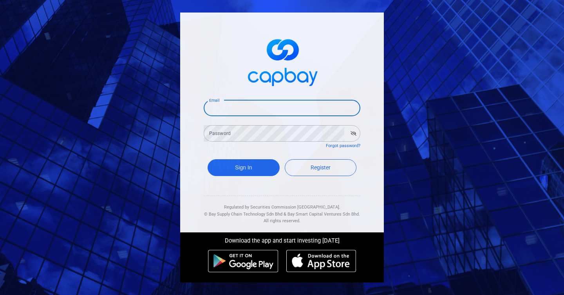
click at [311, 110] on input "Email" at bounding box center [282, 108] width 157 height 16
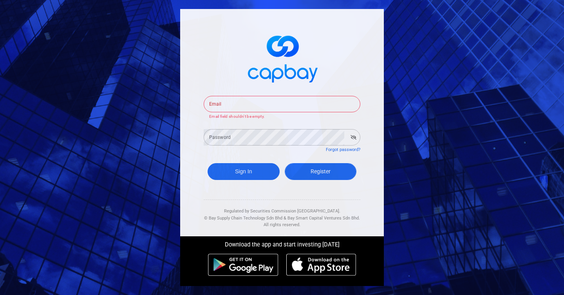
click at [305, 169] on link "Register" at bounding box center [321, 171] width 72 height 17
select select "MY"
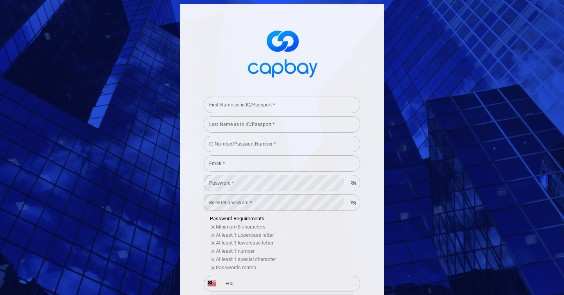
click at [288, 105] on input "First Name as in IC/Passport *" at bounding box center [282, 105] width 157 height 16
type input "[PERSON_NAME]"
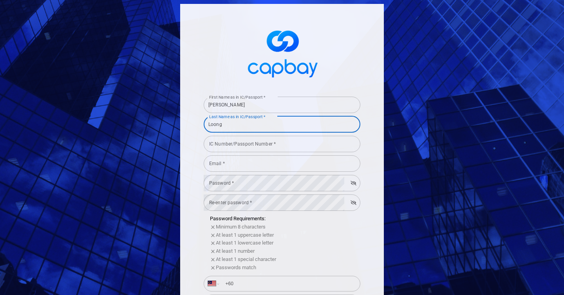
type input "Loong"
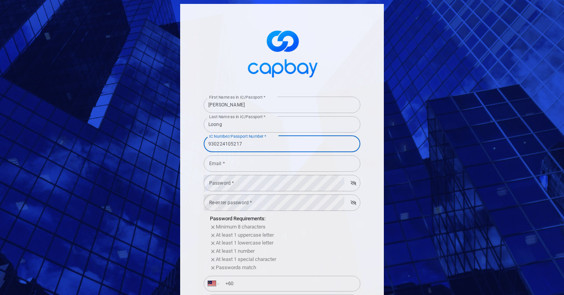
type input "930224105217"
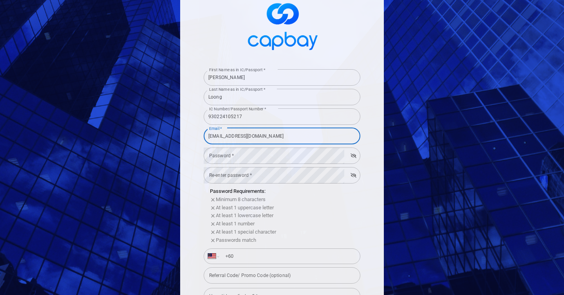
scroll to position [62, 0]
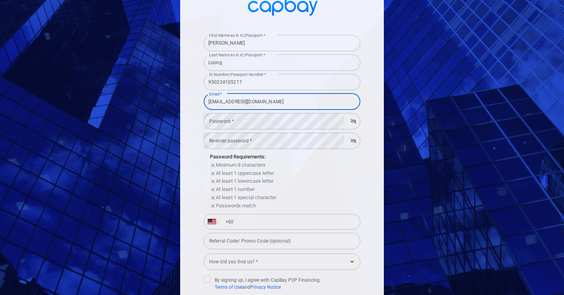
type input "[EMAIL_ADDRESS][DOMAIN_NAME]"
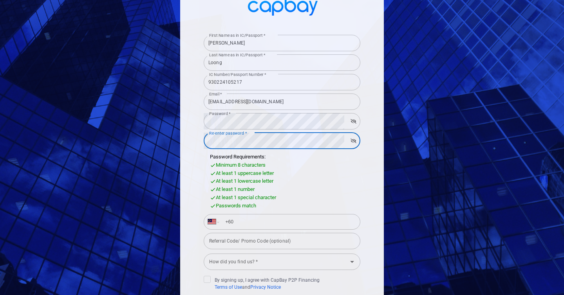
scroll to position [100, 0]
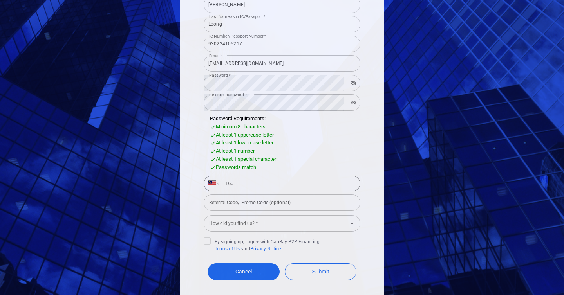
click at [253, 187] on input "+60" at bounding box center [289, 183] width 136 height 13
type input "[PHONE_NUMBER]"
click at [253, 227] on input "How did you find us? *" at bounding box center [275, 223] width 139 height 14
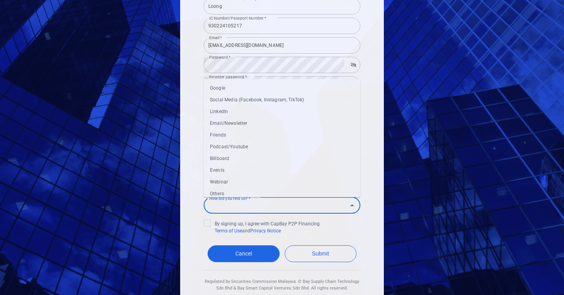
scroll to position [119, 0]
click at [242, 193] on li "Others" at bounding box center [282, 194] width 157 height 12
type input "Others"
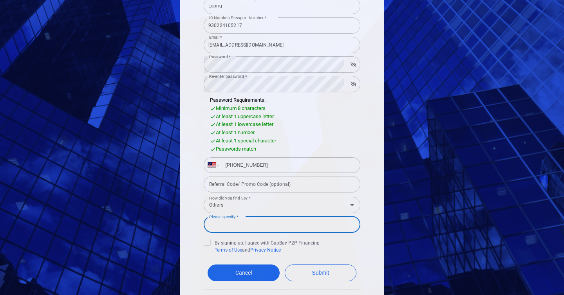
click at [241, 219] on input "Please specify *" at bounding box center [282, 225] width 157 height 16
type input "Employee"
click at [205, 241] on icon at bounding box center [207, 242] width 6 height 6
click at [0, 0] on input "By signing up, I agree with CapBay P2P Financing Terms of Use and Privacy Notice" at bounding box center [0, 0] width 0 height 0
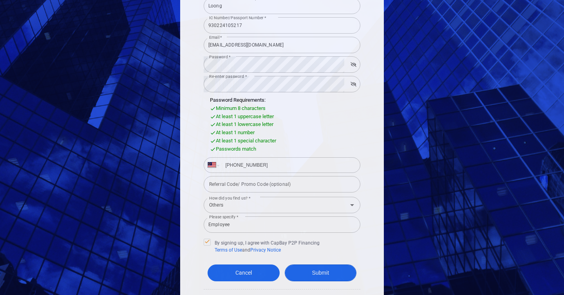
click at [311, 268] on button "Submit" at bounding box center [321, 273] width 72 height 17
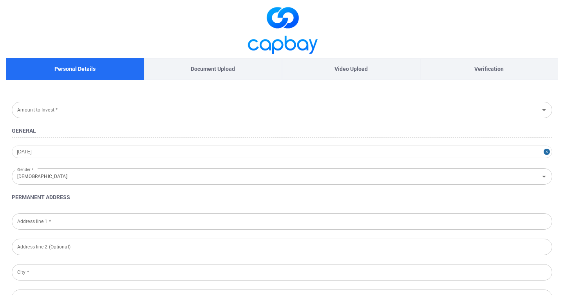
type input "[DATE]"
type input "[DEMOGRAPHIC_DATA]"
type input "930224-10-5217"
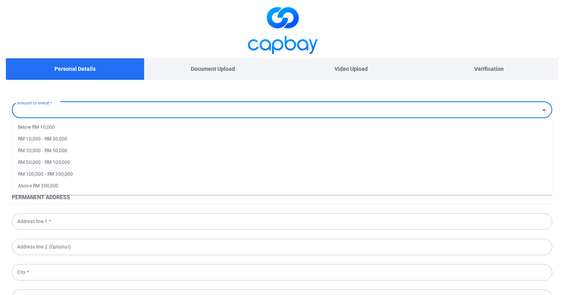
click at [272, 112] on input "Amount to Invest *" at bounding box center [275, 110] width 523 height 14
click at [183, 136] on li "RM 10,000 - RM 30,000" at bounding box center [282, 139] width 541 height 12
type input "RM 10,000 - RM 30,000"
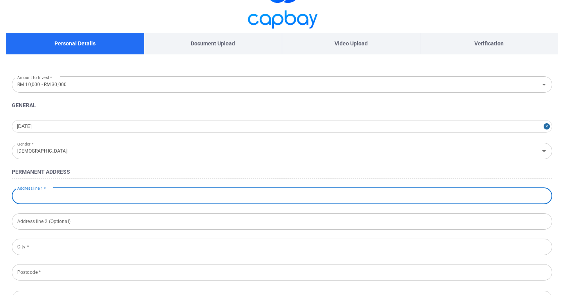
click at [149, 193] on input "Address line 1 *" at bounding box center [282, 196] width 541 height 16
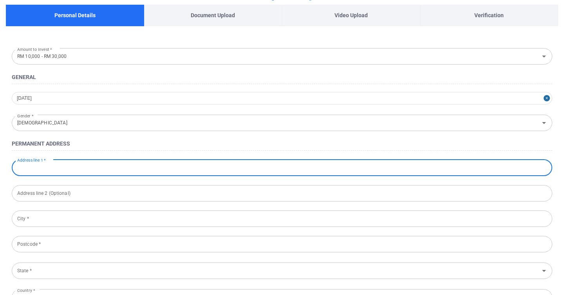
scroll to position [63, 0]
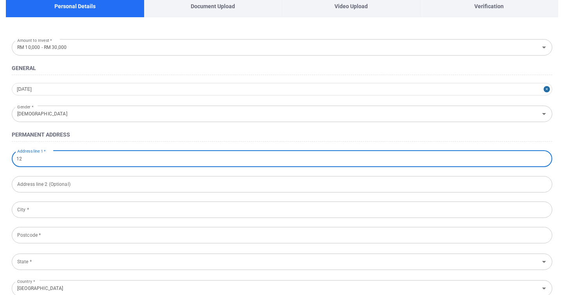
type input "1"
type input "@"
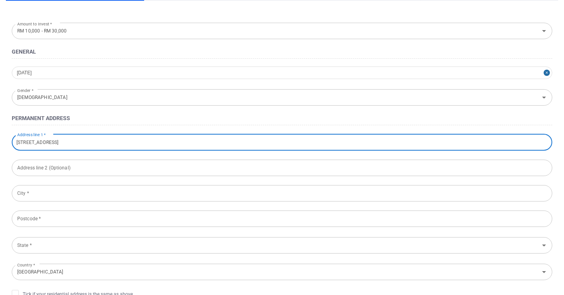
scroll to position [89, 0]
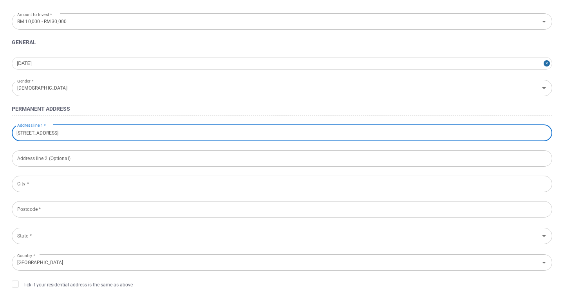
type input "[STREET_ADDRESS]"
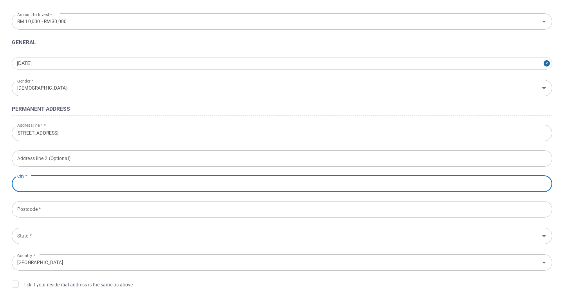
click at [127, 184] on input "City *" at bounding box center [282, 184] width 541 height 16
type input "[GEOGRAPHIC_DATA]"
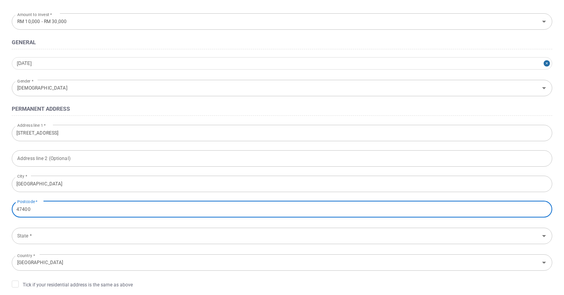
type input "47400"
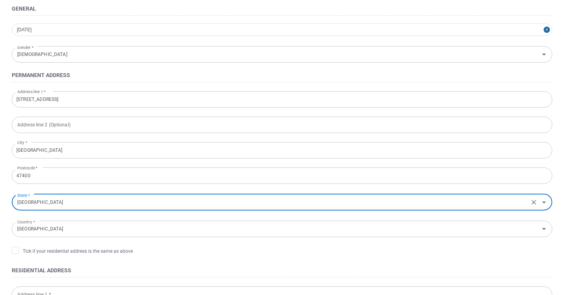
scroll to position [159, 0]
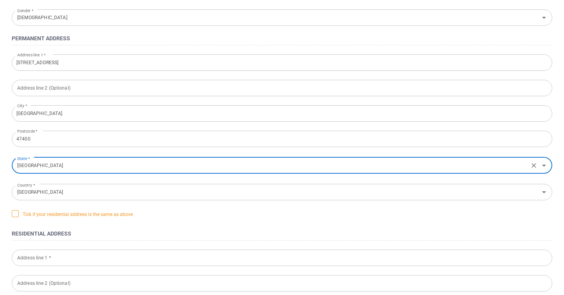
type input "[GEOGRAPHIC_DATA]"
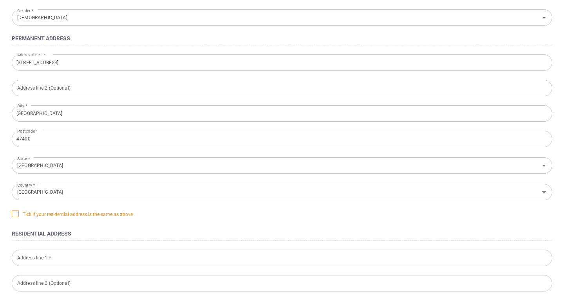
click at [16, 217] on span at bounding box center [15, 213] width 7 height 7
click at [0, 0] on input "Tick if your residential address is the same as above" at bounding box center [0, 0] width 0 height 0
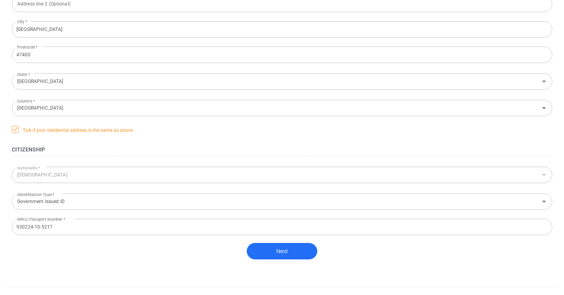
scroll to position [258, 0]
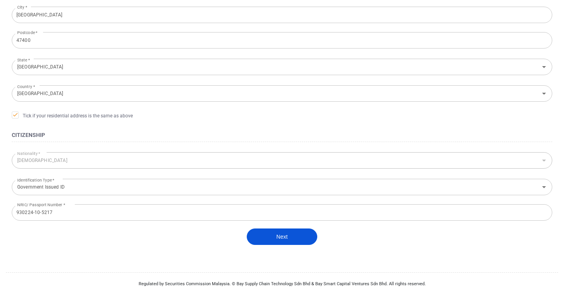
click at [263, 233] on button "Next" at bounding box center [282, 237] width 71 height 16
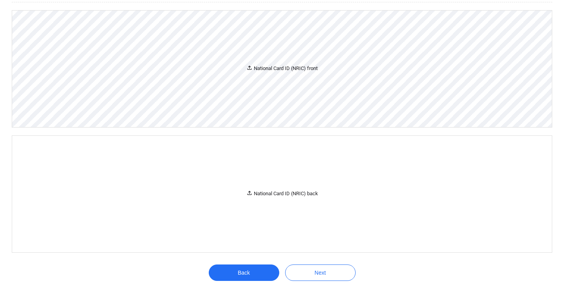
scroll to position [124, 0]
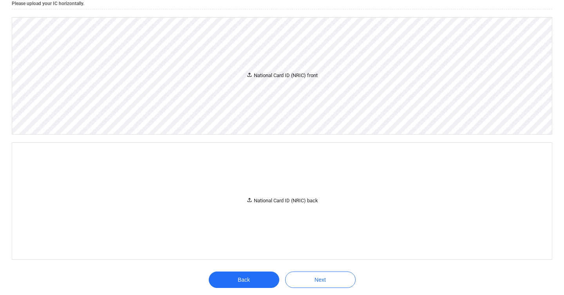
click at [320, 101] on div "National Card ID (NRIC) front" at bounding box center [282, 76] width 540 height 117
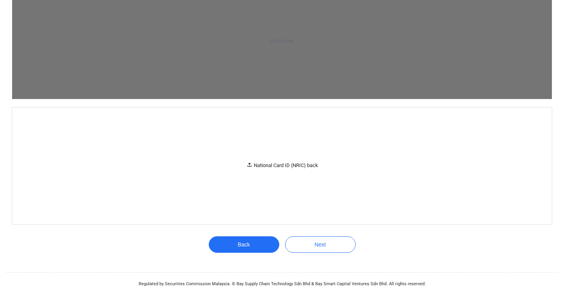
scroll to position [396, 0]
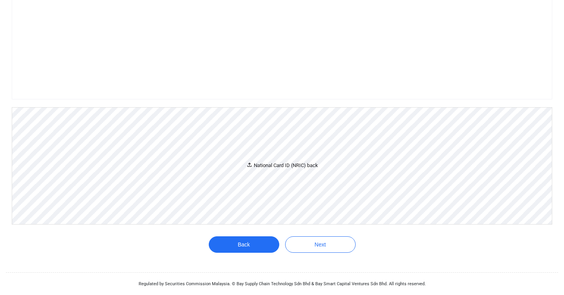
click at [306, 209] on div "National Card ID (NRIC) back" at bounding box center [282, 166] width 540 height 117
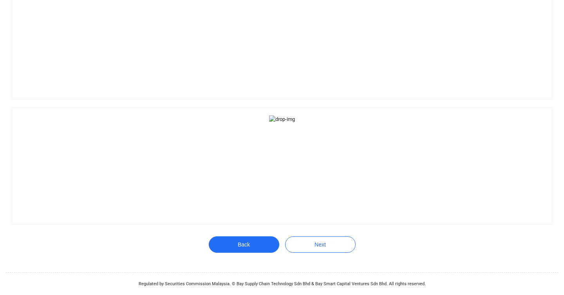
scroll to position [743, 0]
click at [314, 243] on button "Next" at bounding box center [320, 245] width 71 height 16
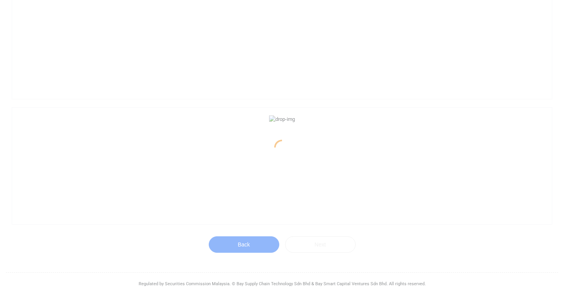
scroll to position [152, 0]
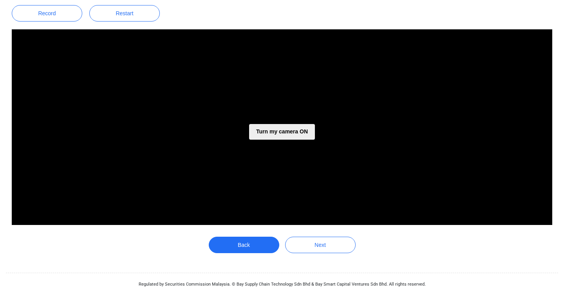
click at [299, 134] on button "Turn my camera ON" at bounding box center [282, 132] width 66 height 16
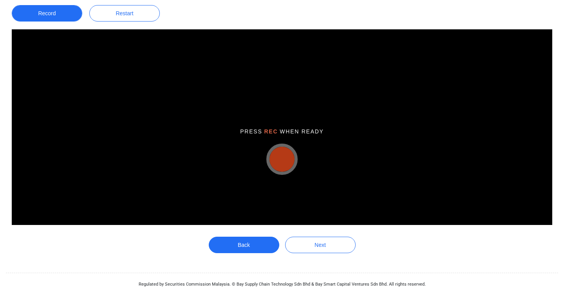
click at [66, 17] on button "Record" at bounding box center [47, 13] width 71 height 16
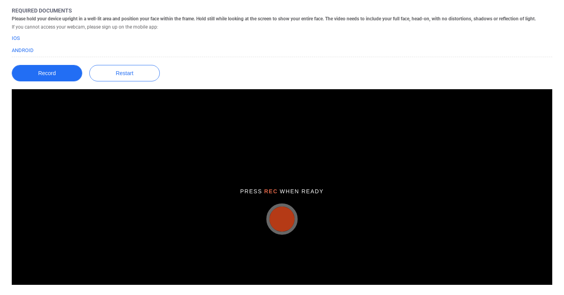
scroll to position [96, 0]
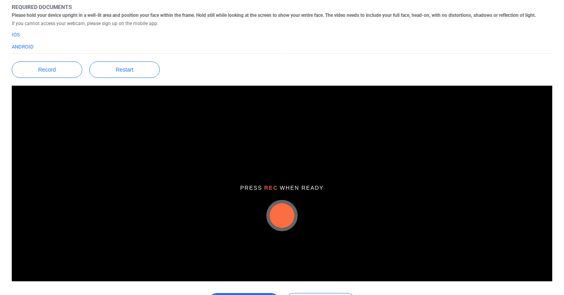
click at [287, 218] on button "button" at bounding box center [281, 215] width 25 height 25
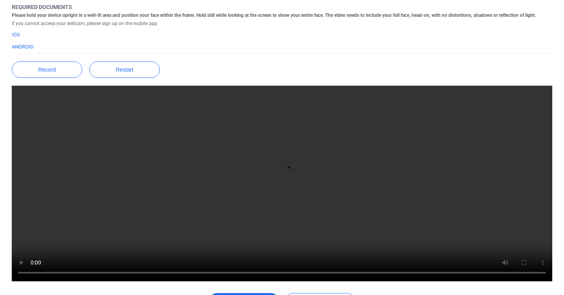
scroll to position [152, 0]
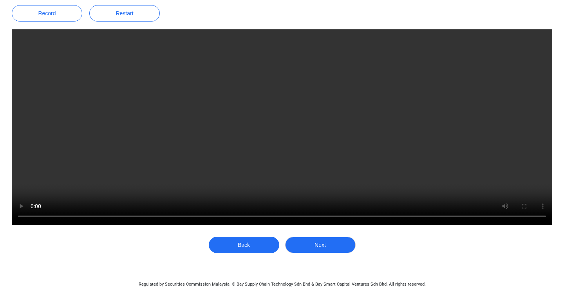
click at [312, 242] on button "Next" at bounding box center [320, 245] width 71 height 16
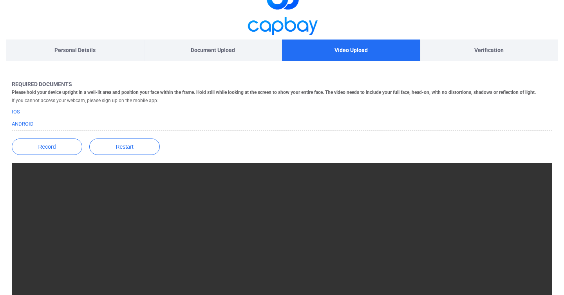
scroll to position [4, 0]
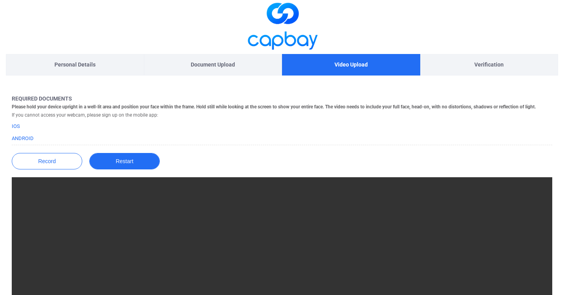
click at [139, 160] on button "Restart" at bounding box center [124, 161] width 71 height 16
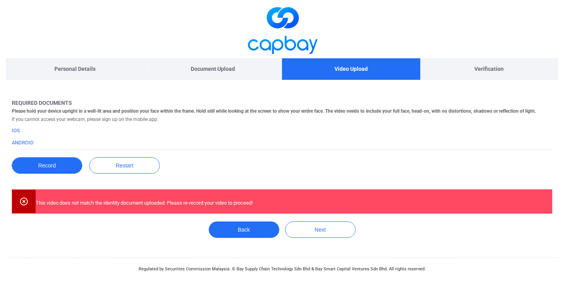
click at [71, 163] on button "Record" at bounding box center [47, 165] width 71 height 16
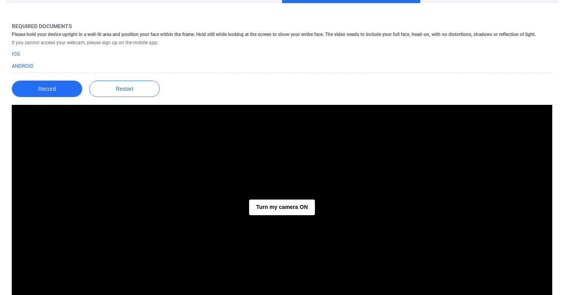
scroll to position [96, 0]
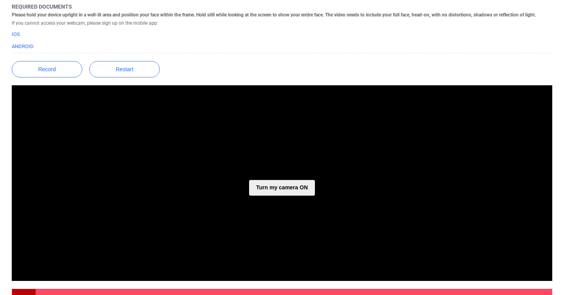
click at [295, 189] on button "Turn my camera ON" at bounding box center [282, 188] width 66 height 16
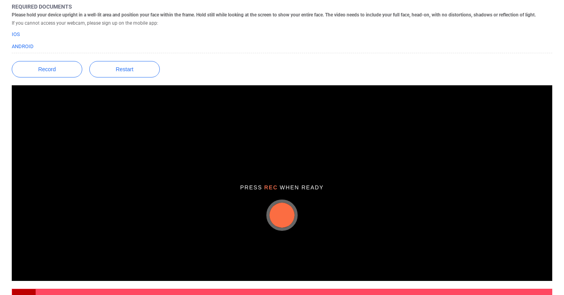
click at [284, 219] on button "button" at bounding box center [281, 215] width 25 height 25
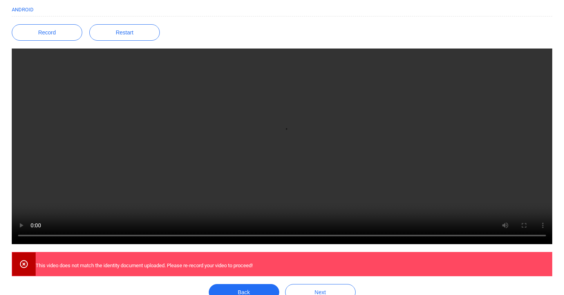
scroll to position [181, 0]
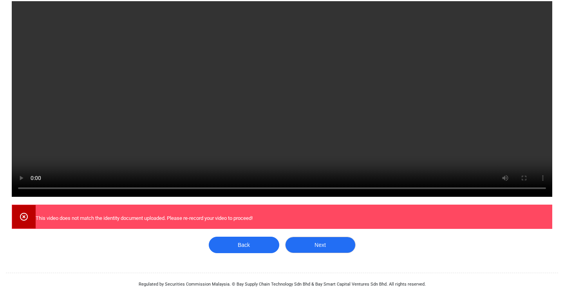
click at [311, 246] on button "Next" at bounding box center [320, 245] width 71 height 16
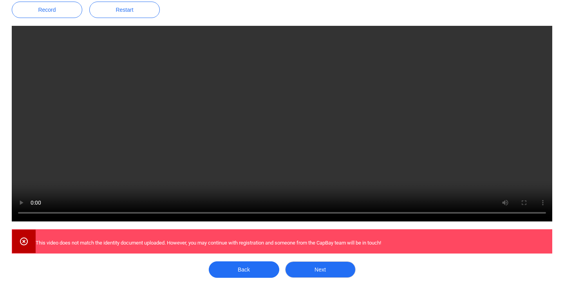
scroll to position [157, 0]
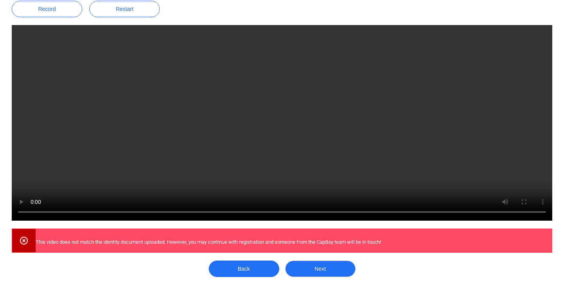
click at [311, 271] on button "Next" at bounding box center [320, 269] width 71 height 16
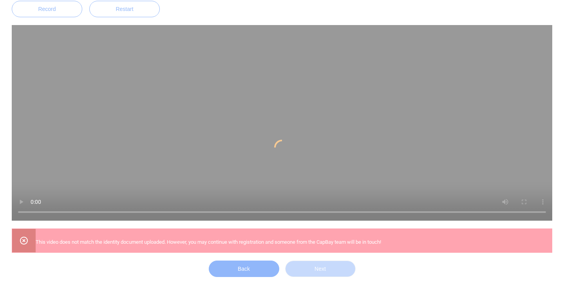
scroll to position [0, 0]
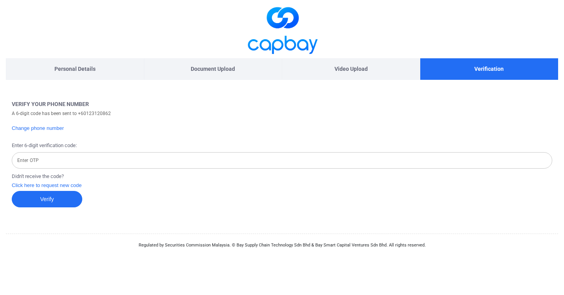
click at [160, 163] on input "Enter OTP" at bounding box center [282, 160] width 541 height 16
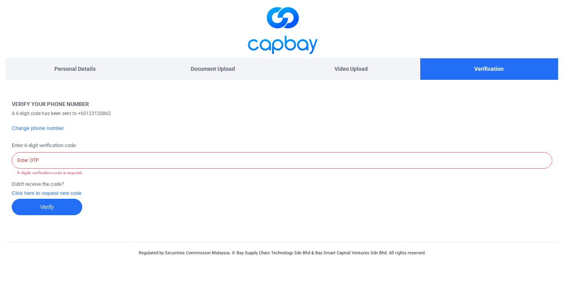
click at [62, 186] on div "Didn't receive the code? Click here to request new code" at bounding box center [282, 189] width 541 height 16
click at [67, 165] on input "Enter OTP" at bounding box center [282, 160] width 541 height 16
click at [60, 194] on button "Click here to request new code" at bounding box center [48, 193] width 72 height 7
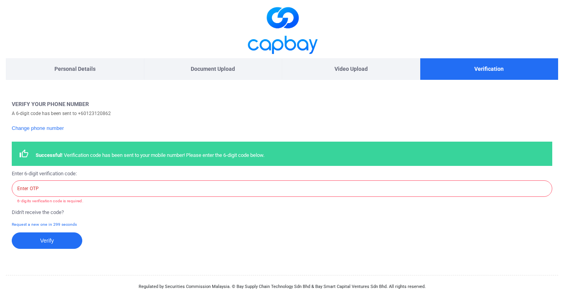
click at [76, 189] on input "Enter OTP" at bounding box center [282, 189] width 541 height 16
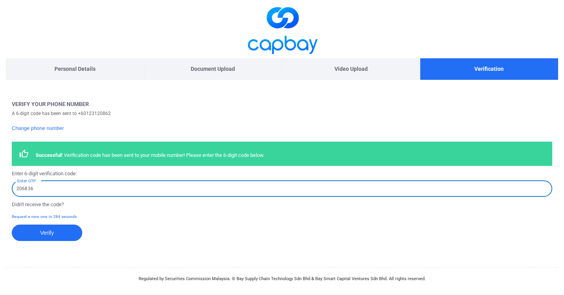
type input "206836"
click at [12, 225] on button "Verify" at bounding box center [47, 233] width 71 height 16
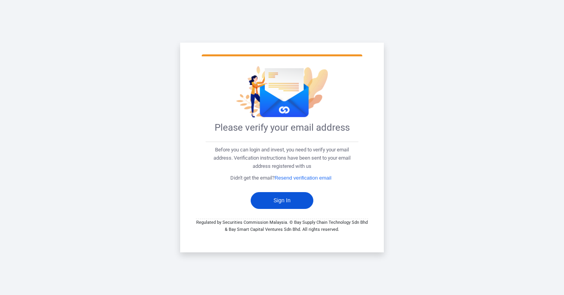
click at [288, 202] on button "Sign In" at bounding box center [282, 200] width 63 height 17
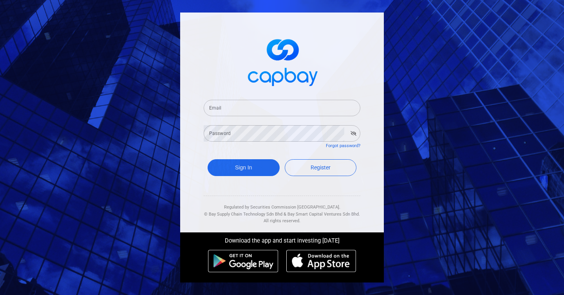
type input "[EMAIL_ADDRESS][DOMAIN_NAME]"
click at [260, 170] on button "Sign In" at bounding box center [244, 167] width 72 height 17
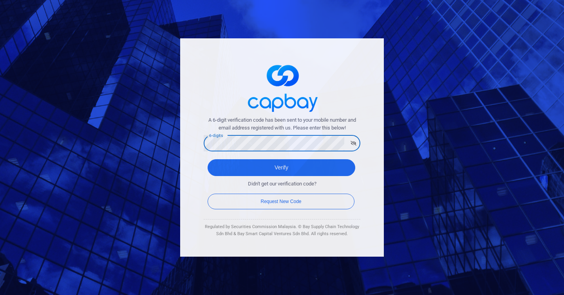
click at [208, 159] on button "Verify" at bounding box center [282, 167] width 148 height 17
click at [362, 191] on div "Request New Code" at bounding box center [284, 199] width 161 height 27
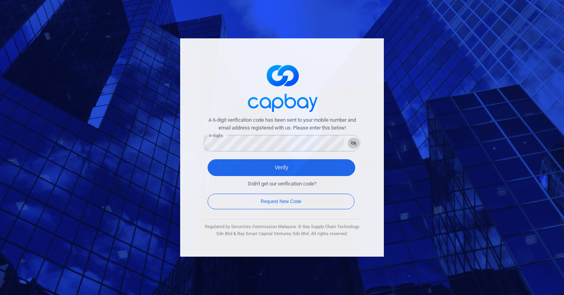
click at [350, 147] on button "button" at bounding box center [353, 143] width 12 height 11
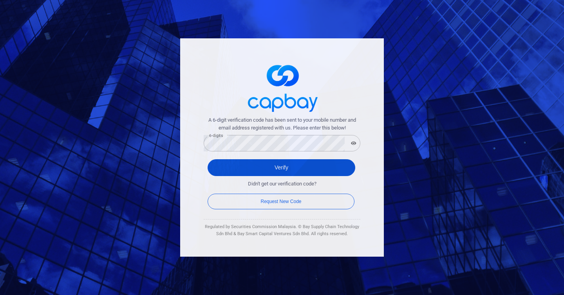
click at [319, 165] on button "Verify" at bounding box center [282, 167] width 148 height 17
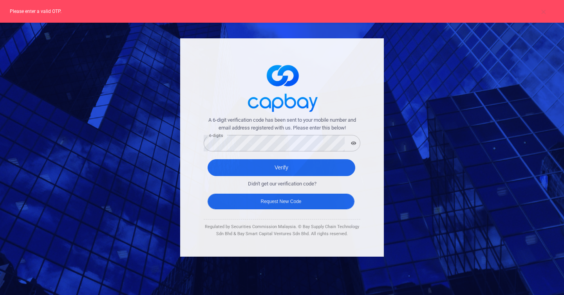
click at [293, 199] on button "Request New Code" at bounding box center [281, 202] width 147 height 16
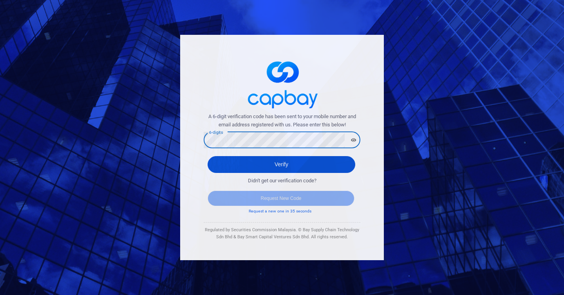
click at [346, 162] on button "Verify" at bounding box center [282, 164] width 148 height 17
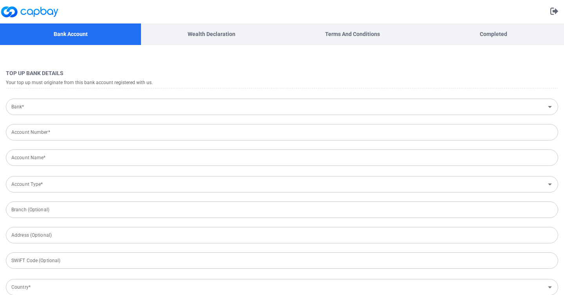
type input "[GEOGRAPHIC_DATA]"
click at [255, 107] on input "Bank*" at bounding box center [275, 107] width 535 height 14
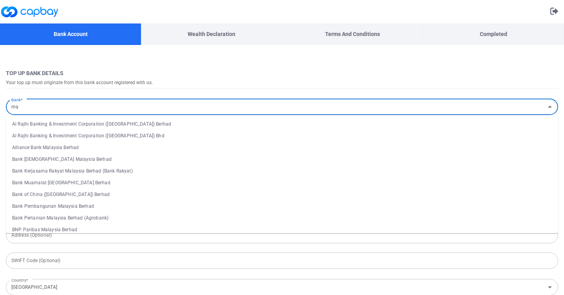
type input "may"
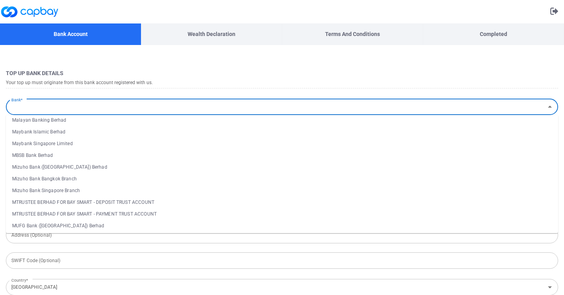
scroll to position [705, 0]
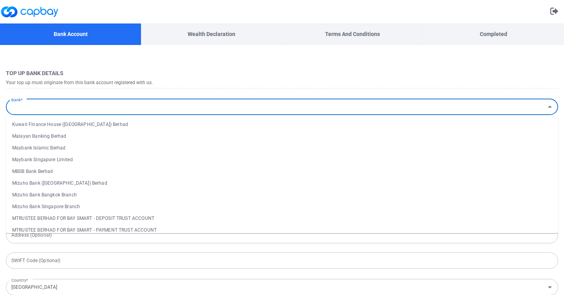
click at [61, 136] on li "Malayan Banking Berhad" at bounding box center [282, 136] width 552 height 12
type input "Malayan Banking Berhad"
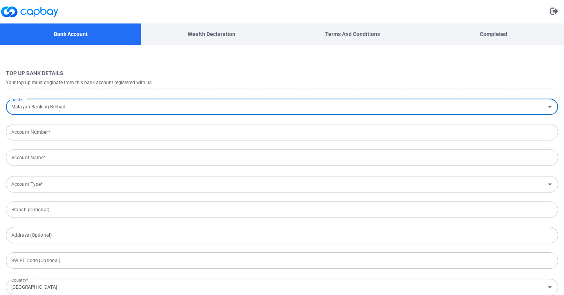
click at [61, 136] on input "Account Number*" at bounding box center [282, 132] width 552 height 16
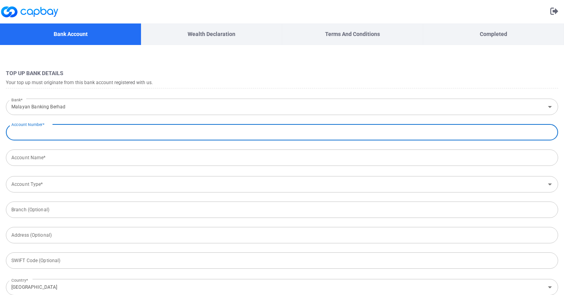
click at [53, 136] on input "Account Number*" at bounding box center [282, 132] width 552 height 16
type input "112688141189"
click at [40, 161] on input "Account Name*" at bounding box center [282, 158] width 552 height 16
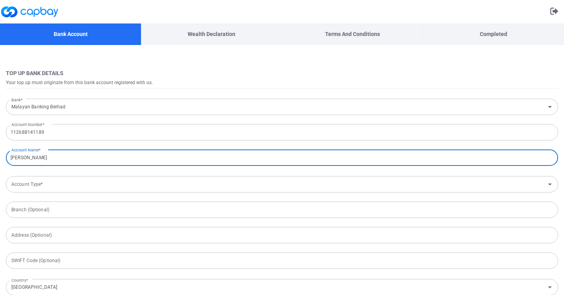
type input "[PERSON_NAME]"
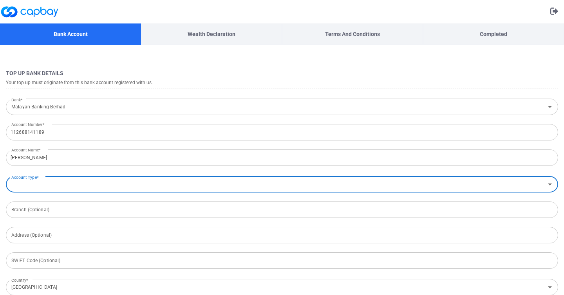
click at [50, 189] on input "Account Type*" at bounding box center [275, 184] width 535 height 14
click at [54, 210] on li "Savings Account" at bounding box center [282, 214] width 552 height 12
type input "Savings Account"
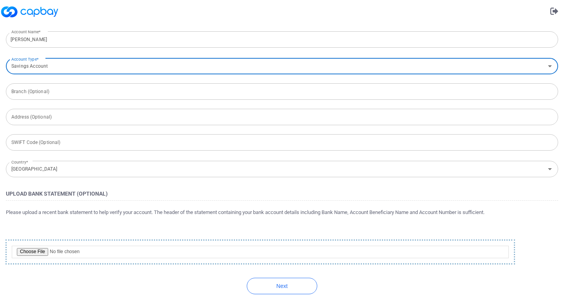
scroll to position [129, 0]
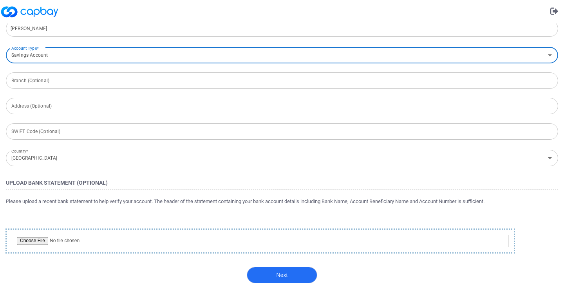
click at [271, 272] on button "Next" at bounding box center [282, 275] width 71 height 16
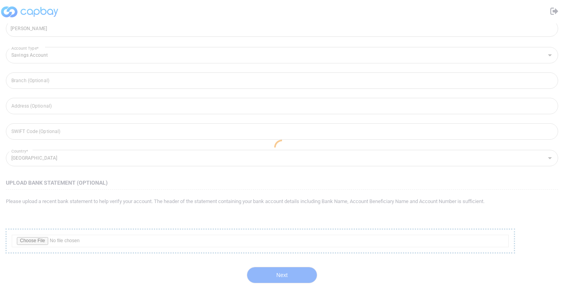
scroll to position [0, 0]
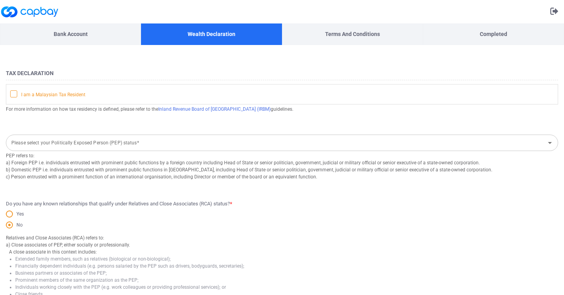
click at [17, 95] on span at bounding box center [13, 93] width 7 height 7
click at [0, 0] on input "I am a Malaysian Tax Resident" at bounding box center [0, 0] width 0 height 0
click at [93, 36] on div "Bank Account" at bounding box center [70, 35] width 141 height 22
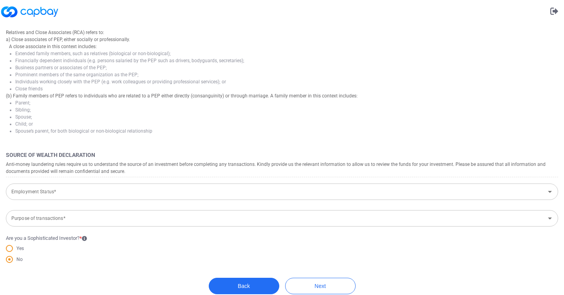
scroll to position [217, 0]
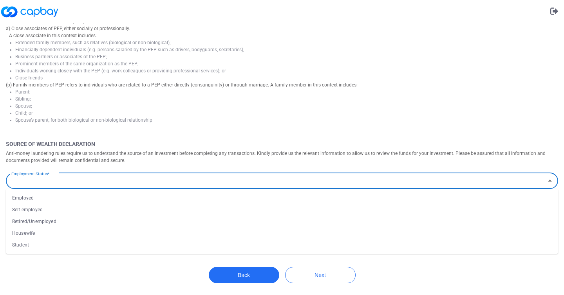
click at [109, 182] on input "Employment Status*" at bounding box center [275, 181] width 535 height 14
click at [102, 195] on li "Employed" at bounding box center [282, 198] width 552 height 12
type input "Employed"
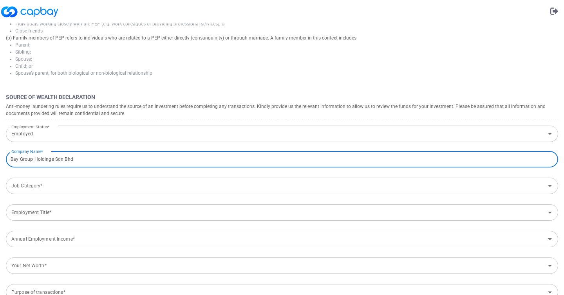
scroll to position [301, 0]
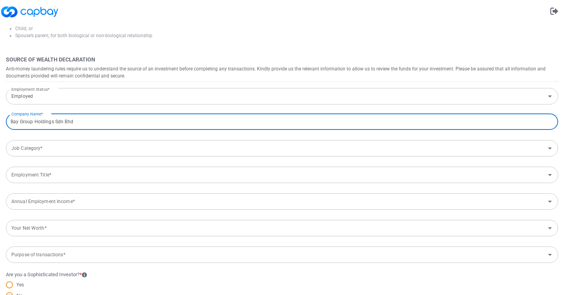
type input "Bay Group Holdings Sdn Bhd"
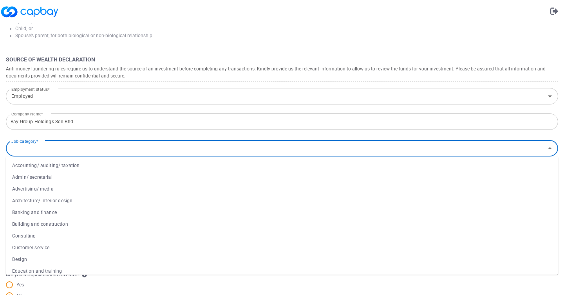
click at [150, 151] on input "Job Category*" at bounding box center [275, 148] width 535 height 14
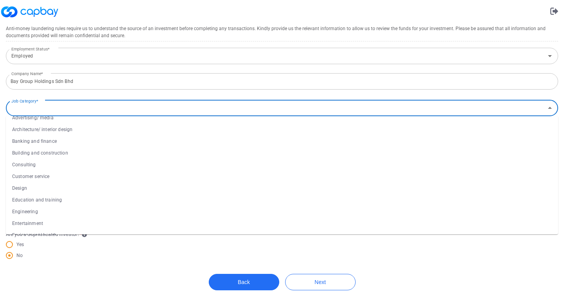
scroll to position [34, 0]
click at [92, 139] on li "Banking and finance" at bounding box center [282, 139] width 552 height 12
type input "Banking and finance"
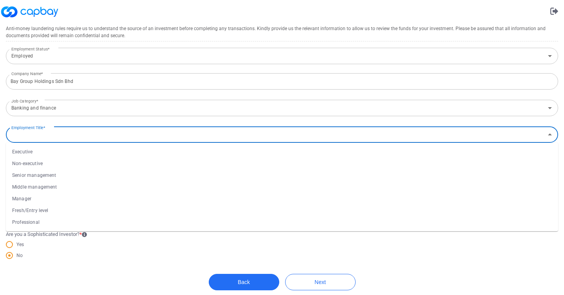
click at [92, 139] on input "Employment Title*" at bounding box center [275, 135] width 535 height 14
click at [79, 184] on li "Middle management" at bounding box center [282, 187] width 552 height 12
type input "Middle management"
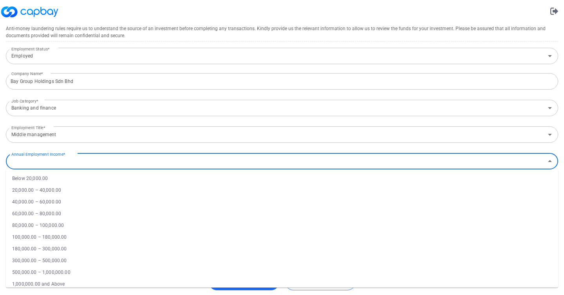
click at [92, 159] on input "Annual Employment Income*" at bounding box center [275, 161] width 535 height 14
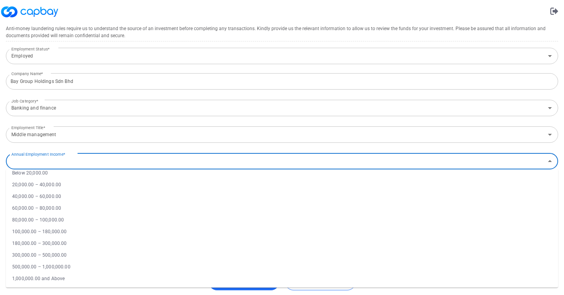
click at [72, 242] on li "180,000.00 – 300,000.00" at bounding box center [282, 244] width 552 height 12
type input "180,000.00 – 300,000.00"
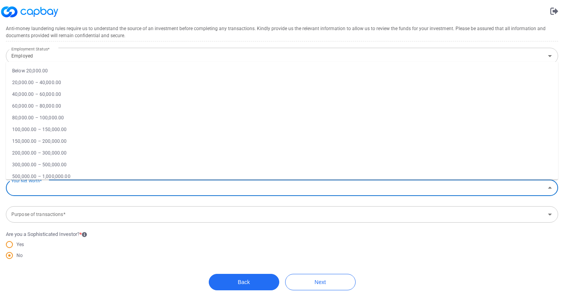
click at [98, 186] on input "Your Net Worth*" at bounding box center [275, 188] width 535 height 14
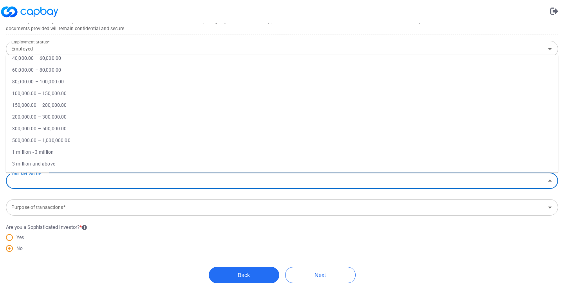
click at [99, 233] on div "Are you a Sophisticated Investor? * Yes No" at bounding box center [282, 240] width 552 height 32
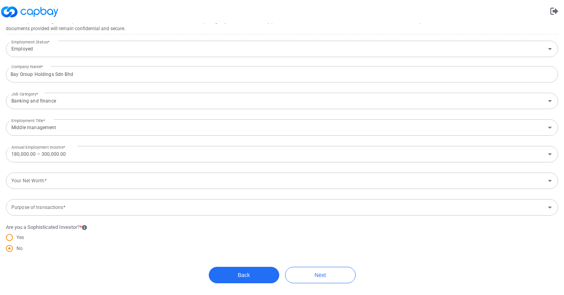
click at [121, 185] on input "Your Net Worth*" at bounding box center [275, 181] width 535 height 14
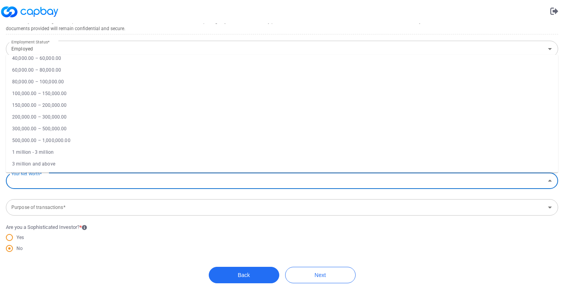
scroll to position [29, 0]
click at [126, 89] on li "100,000.00 – 150,000.00" at bounding box center [282, 94] width 552 height 12
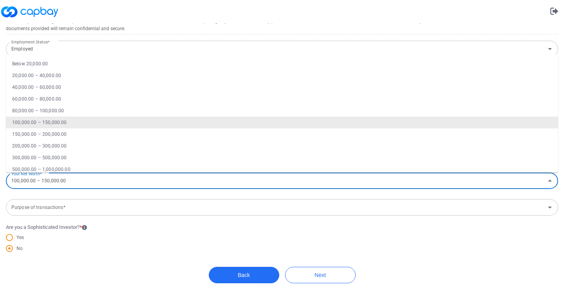
click at [119, 176] on input "100,000.00 – 150,000.00" at bounding box center [275, 181] width 535 height 14
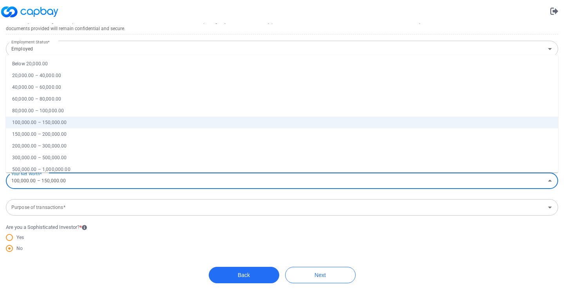
click at [107, 143] on li "200,000.00 – 300,000.00" at bounding box center [282, 146] width 552 height 12
type input "200,000.00 – 300,000.00"
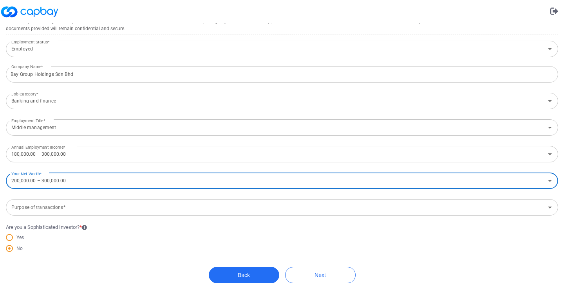
click at [99, 239] on div "Yes" at bounding box center [282, 238] width 552 height 11
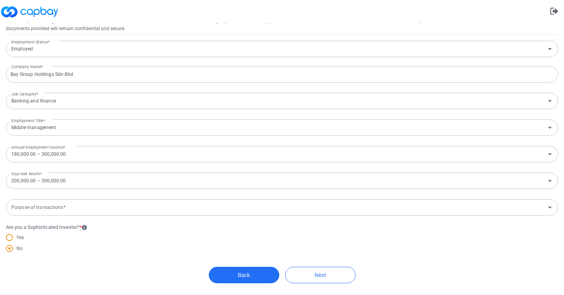
click at [105, 211] on input "Purpose of transactions*" at bounding box center [275, 208] width 535 height 14
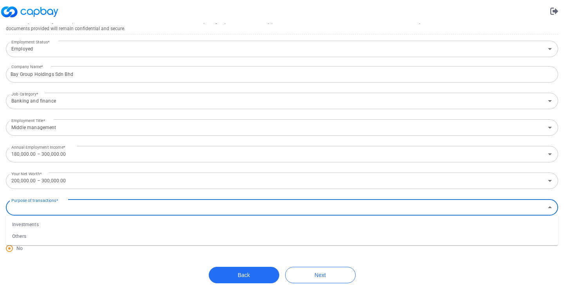
click at [90, 225] on li "Investments" at bounding box center [282, 225] width 552 height 12
type input "Investments"
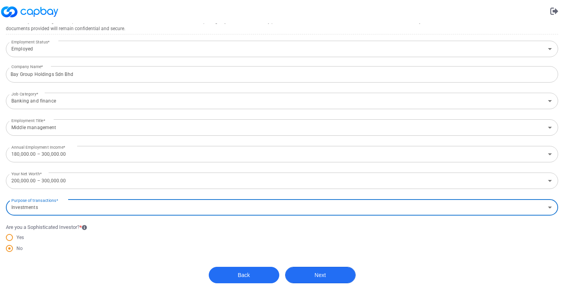
click at [331, 277] on button "Next" at bounding box center [320, 275] width 71 height 16
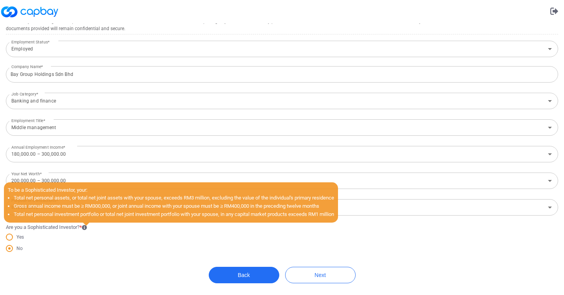
click at [85, 228] on icon at bounding box center [84, 227] width 5 height 5
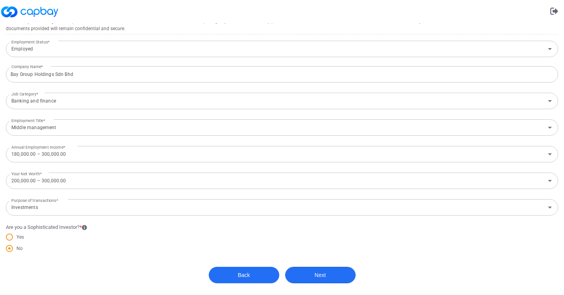
click at [317, 275] on button "Next" at bounding box center [320, 275] width 71 height 16
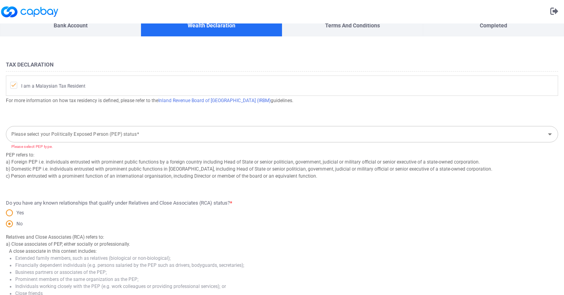
scroll to position [0, 0]
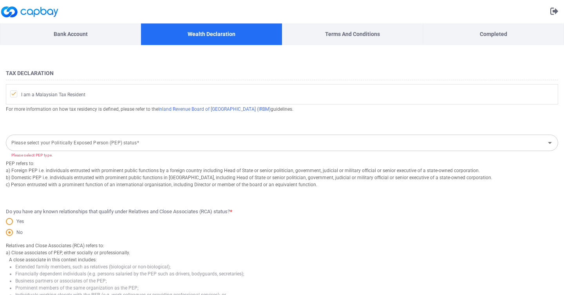
click at [221, 142] on input "Please select your Politically Exposed Person (PEP) status*" at bounding box center [275, 143] width 535 height 14
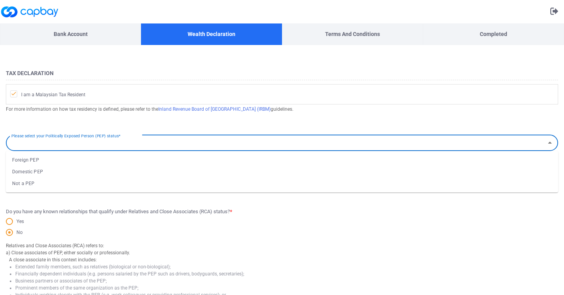
click at [199, 181] on li "Not a PEP" at bounding box center [282, 184] width 552 height 12
type input "Not a PEP"
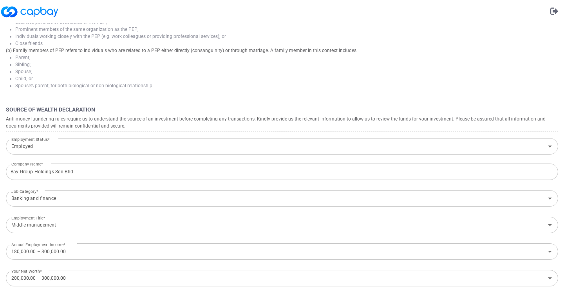
scroll to position [349, 0]
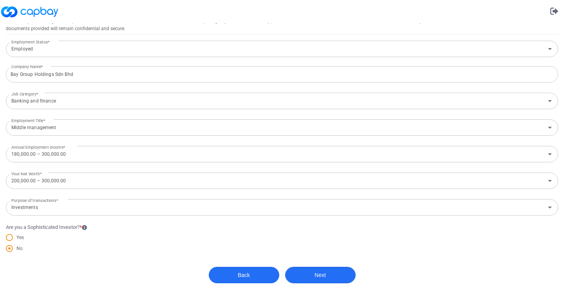
click at [309, 272] on button "Next" at bounding box center [320, 275] width 71 height 16
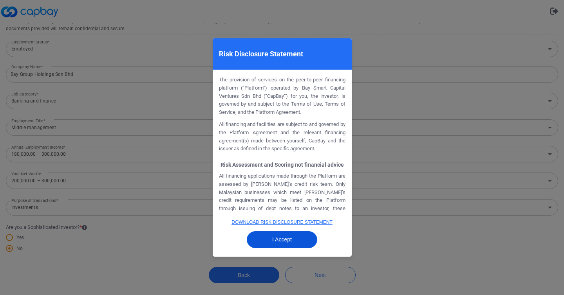
click at [294, 240] on button "I Accept" at bounding box center [282, 239] width 71 height 17
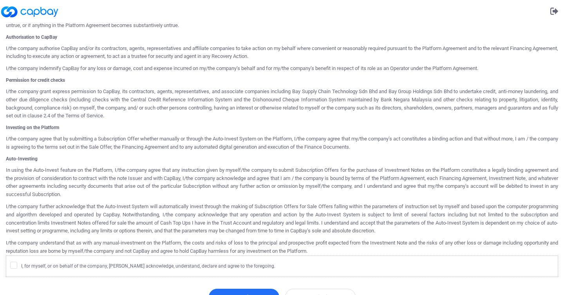
scroll to position [364, 0]
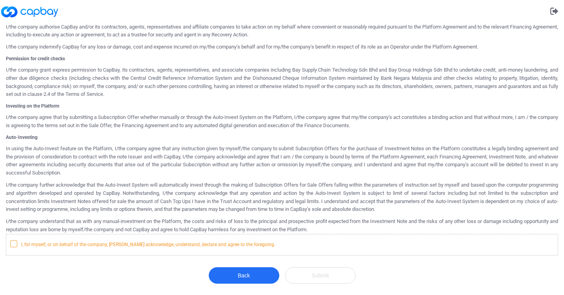
click at [269, 241] on label "I, for myself, or on behalf of the company, [PERSON_NAME] acknowledge, understa…" at bounding box center [286, 245] width 552 height 8
click at [0, 0] on input "I, for myself, or on behalf of the company, [PERSON_NAME] acknowledge, understa…" at bounding box center [0, 0] width 0 height 0
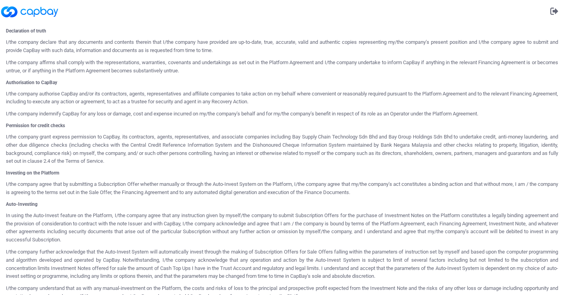
scroll to position [420, 0]
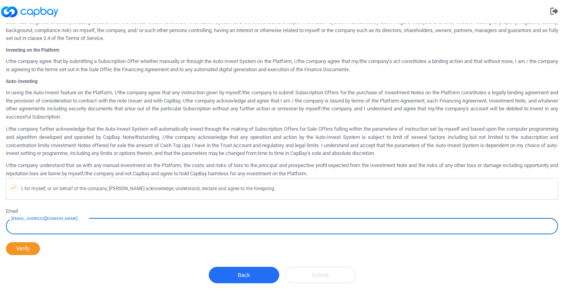
click at [258, 231] on input "[EMAIL_ADDRESS][DOMAIN_NAME]" at bounding box center [282, 226] width 552 height 16
type input "[EMAIL_ADDRESS][DOMAIN_NAME]"
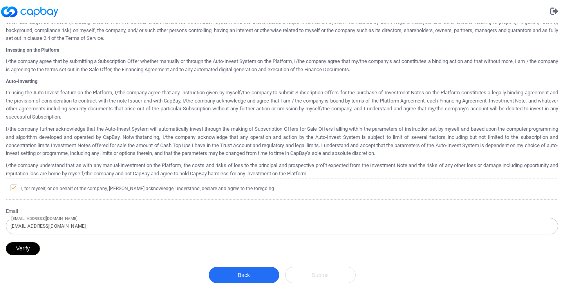
click at [29, 250] on button "Verify" at bounding box center [23, 248] width 34 height 13
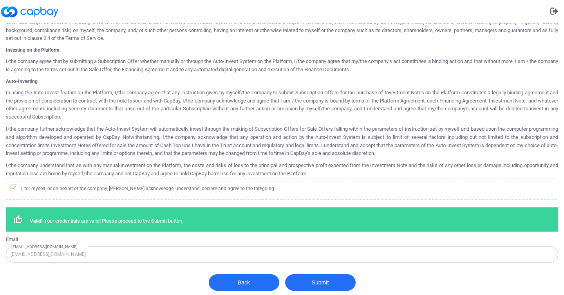
scroll to position [427, 0]
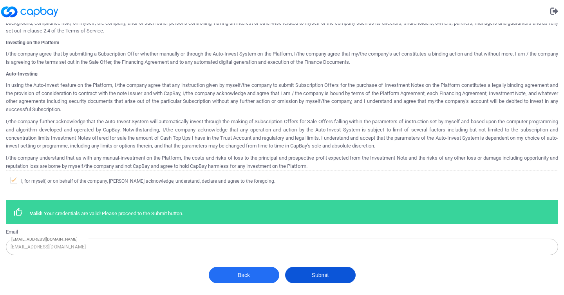
click at [335, 273] on button "Submit" at bounding box center [320, 275] width 71 height 16
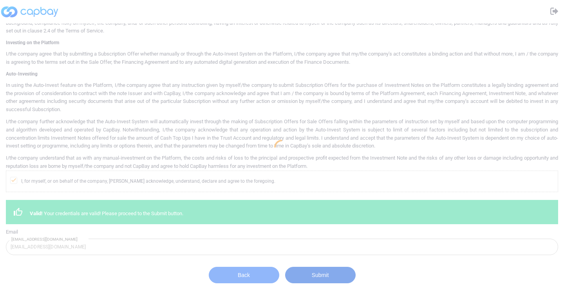
scroll to position [0, 0]
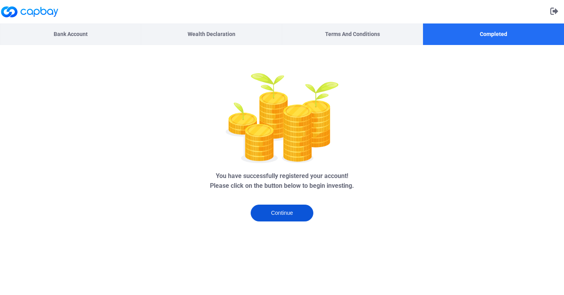
click at [295, 213] on button "Continue" at bounding box center [282, 213] width 63 height 17
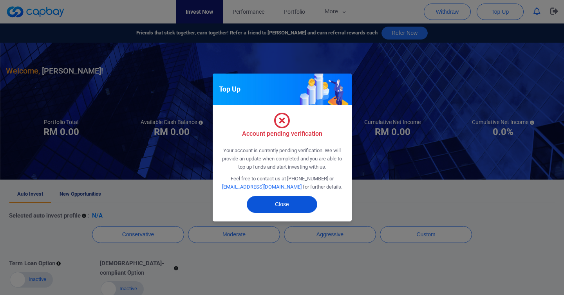
click at [277, 206] on button "Close" at bounding box center [282, 204] width 71 height 17
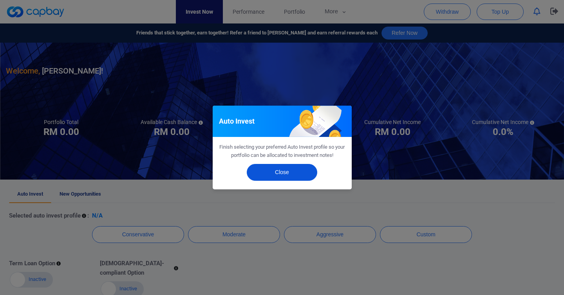
click at [272, 173] on button "Close" at bounding box center [282, 172] width 71 height 17
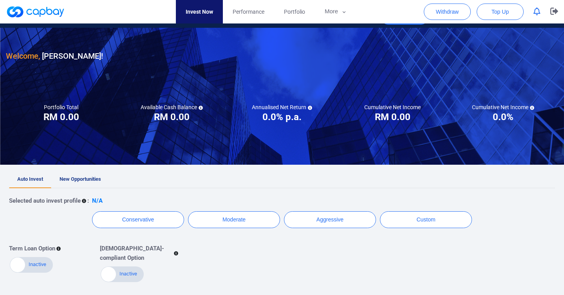
scroll to position [11, 0]
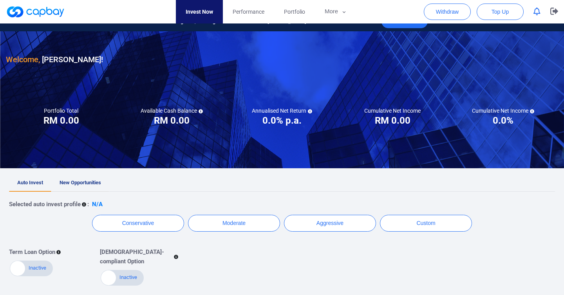
click at [88, 187] on link "New Opportunities" at bounding box center [80, 183] width 58 height 17
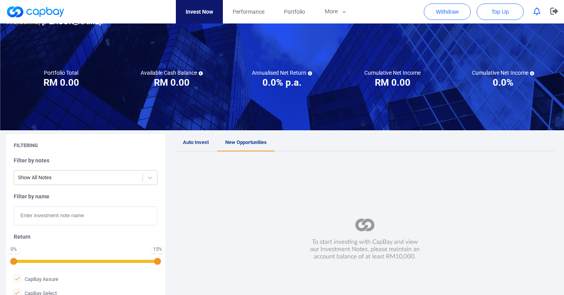
scroll to position [31, 0]
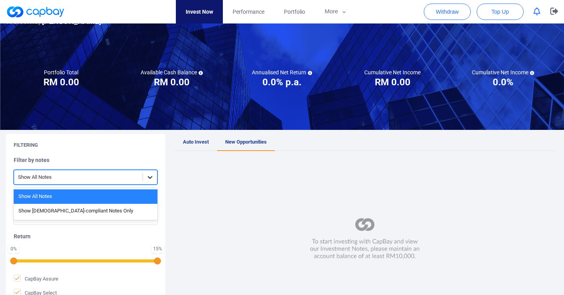
click at [150, 180] on icon at bounding box center [150, 178] width 8 height 8
click at [154, 161] on h5 "Filter by notes" at bounding box center [86, 160] width 144 height 7
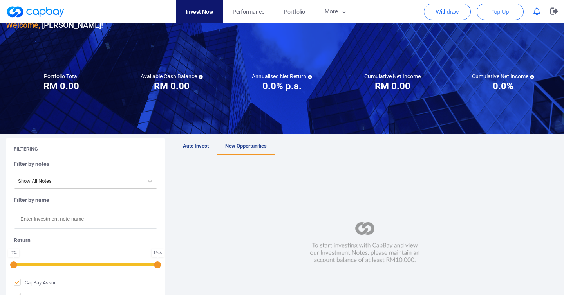
scroll to position [11, 0]
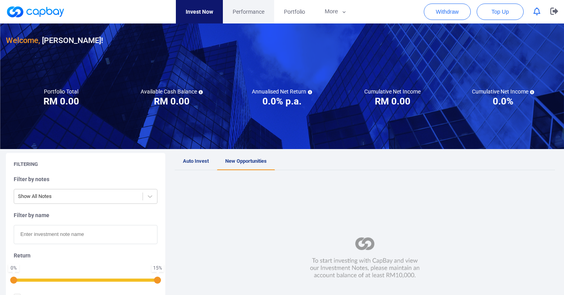
click at [261, 15] on span "Performance" at bounding box center [249, 11] width 32 height 9
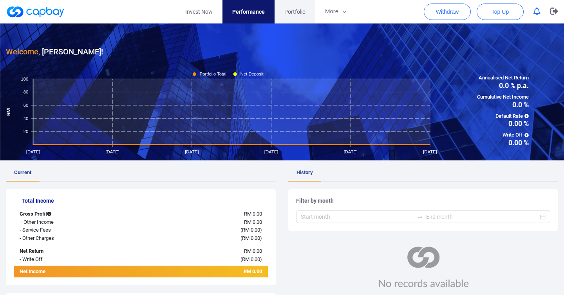
click at [291, 9] on span "Portfolio" at bounding box center [294, 11] width 21 height 9
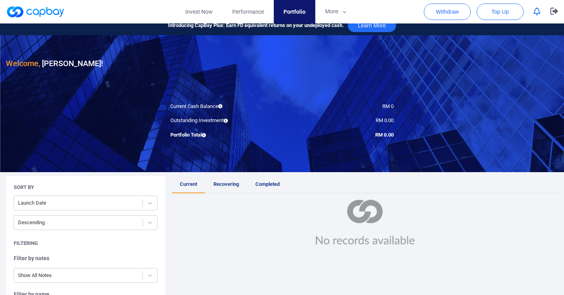
scroll to position [18, 0]
